Goal: Transaction & Acquisition: Download file/media

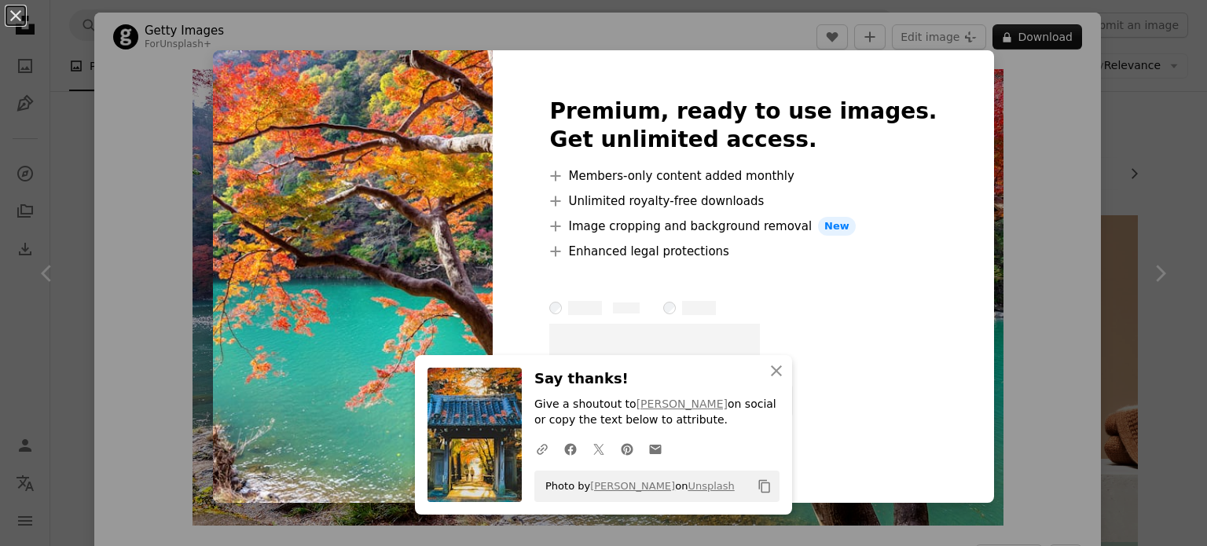
scroll to position [1729, 0]
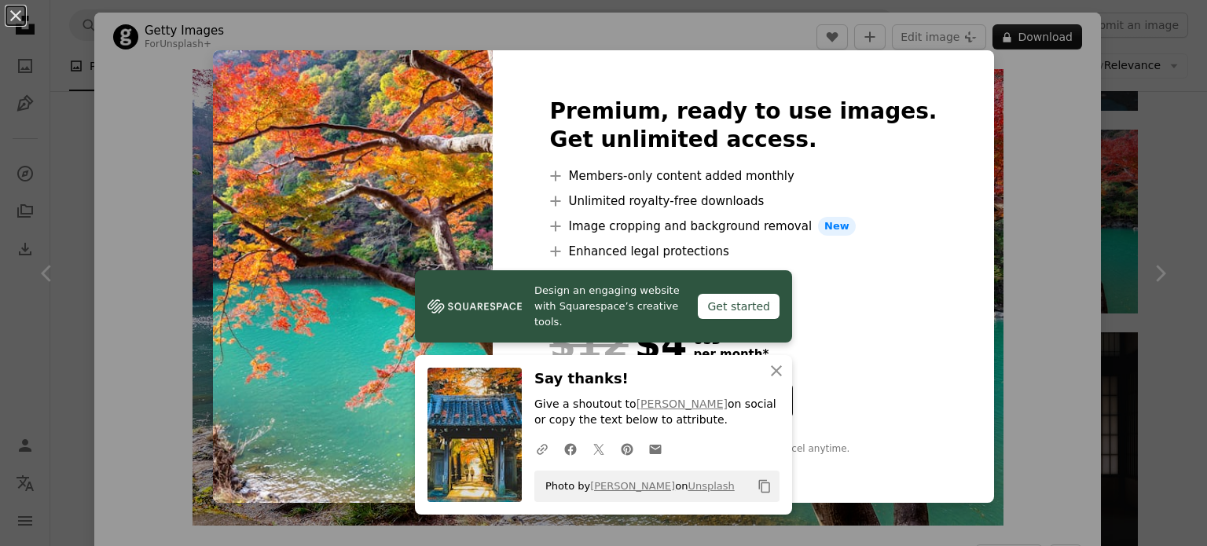
click at [1110, 196] on div "An X shape Premium, ready to use images. Get unlimited access. A plus sign Memb…" at bounding box center [603, 273] width 1207 height 546
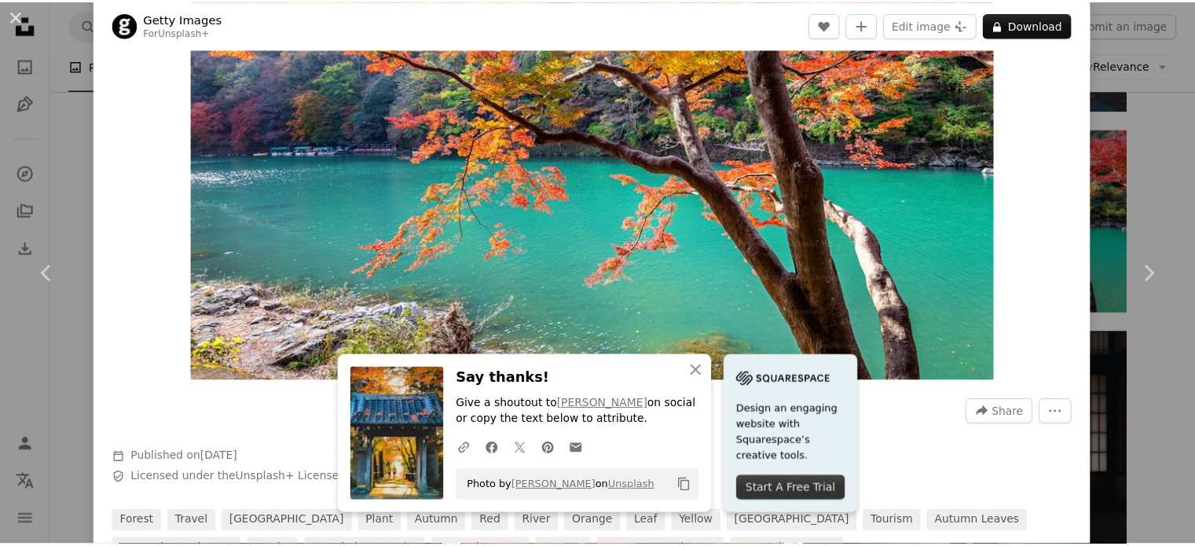
scroll to position [157, 0]
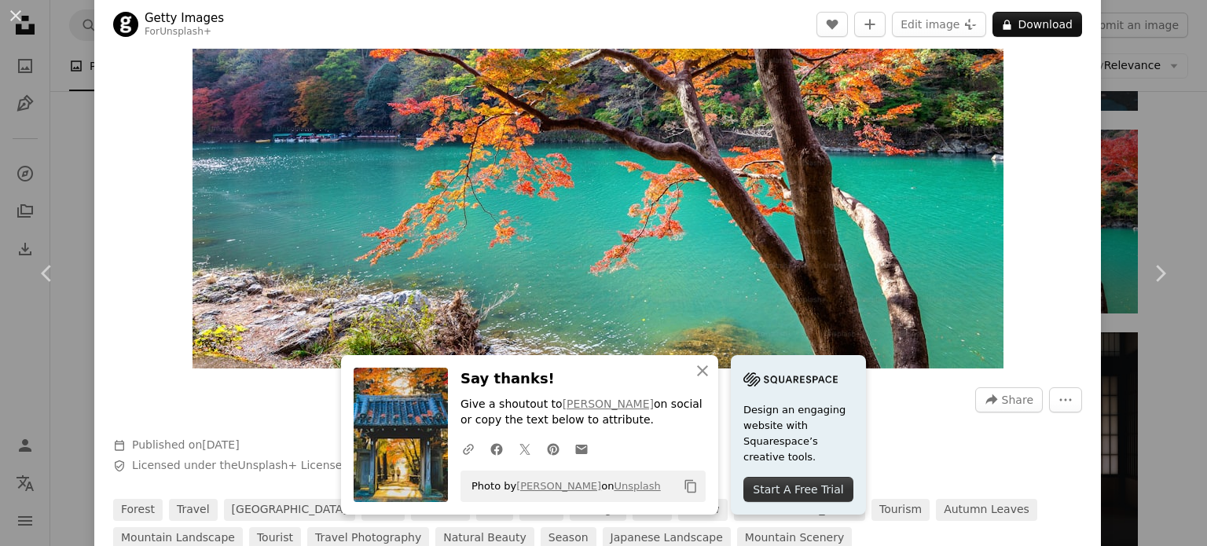
click at [1074, 221] on div "Zoom in" at bounding box center [597, 140] width 1007 height 472
